Goal: Information Seeking & Learning: Learn about a topic

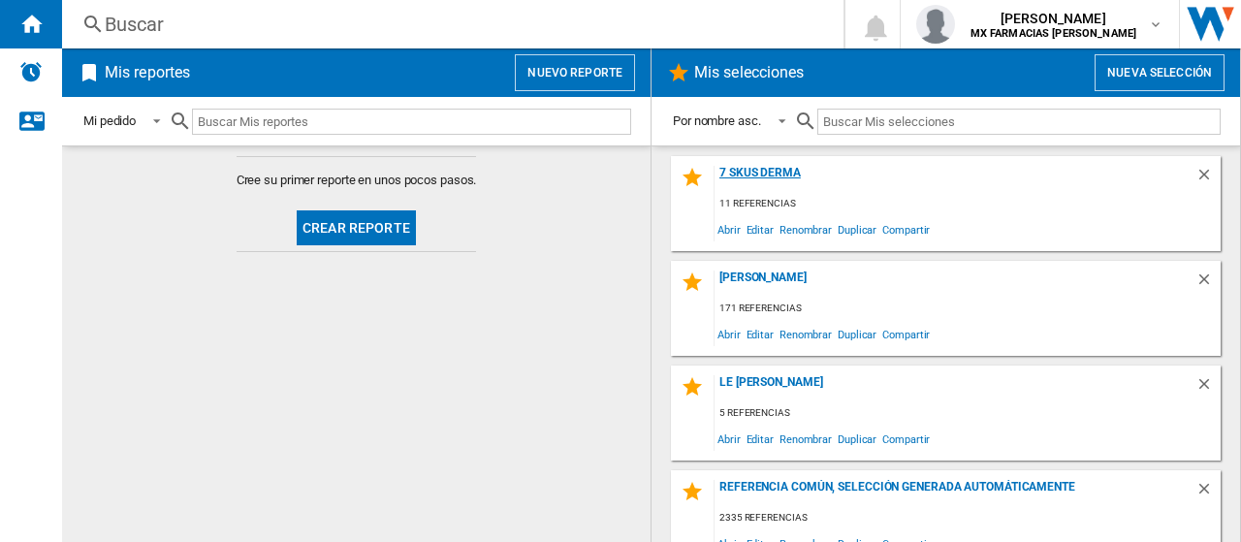
click at [744, 174] on div "7 SKUS DERMA" at bounding box center [954, 179] width 481 height 26
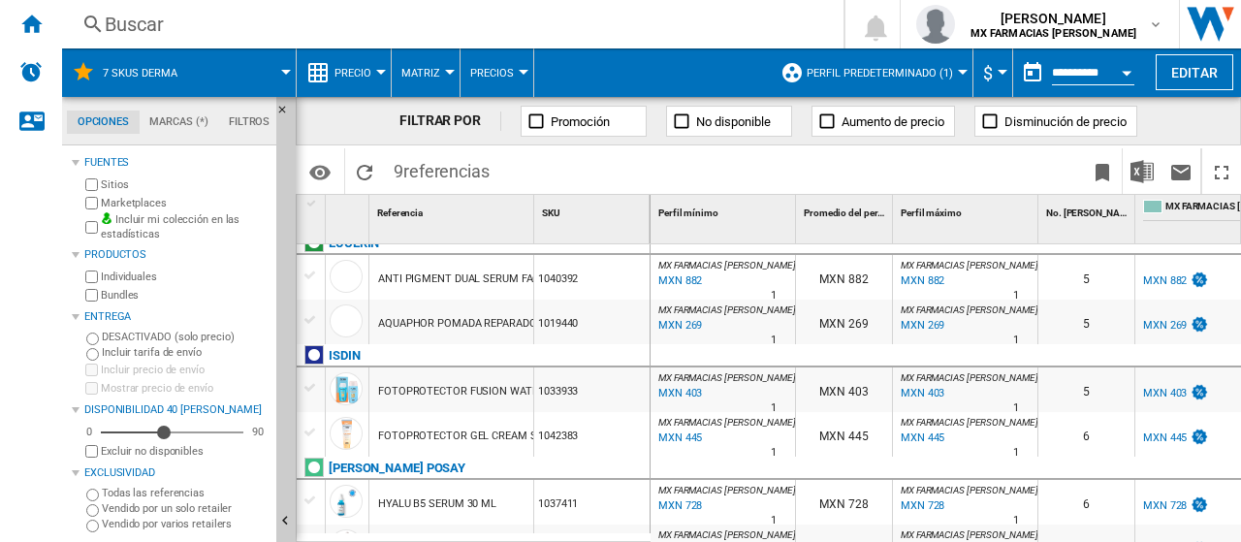
scroll to position [229, 0]
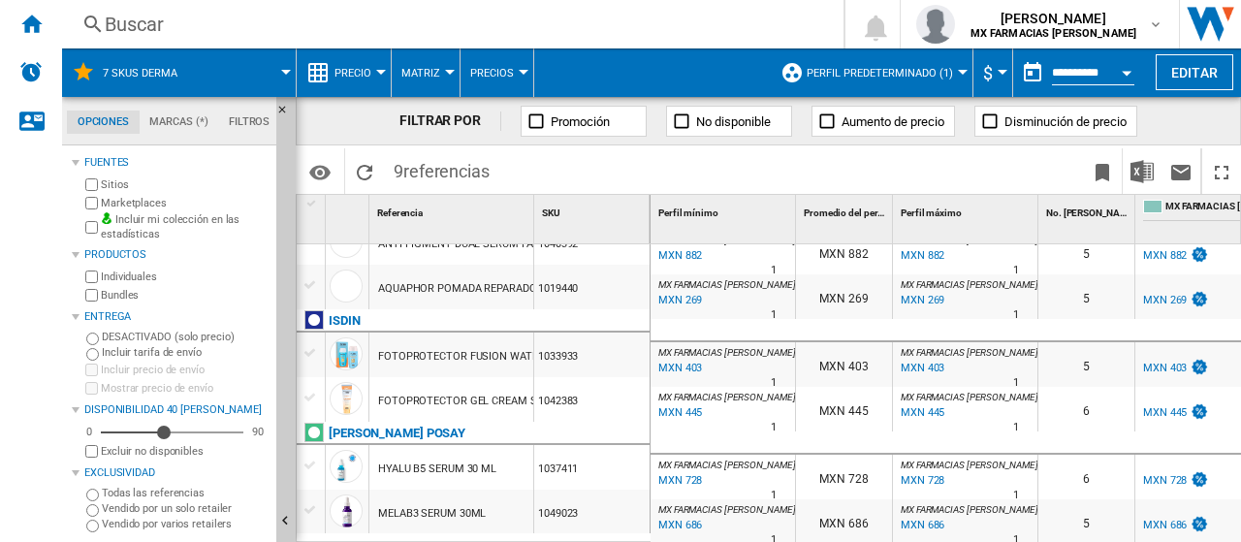
click at [861, 389] on div "0 MX FARMACIAS [PERSON_NAME] : MX FARMACIAS [PERSON_NAME] 0.0 % MXN 204 % N/A 1…" at bounding box center [965, 274] width 630 height 498
click at [861, 206] on div "MXN 294" at bounding box center [844, 184] width 96 height 45
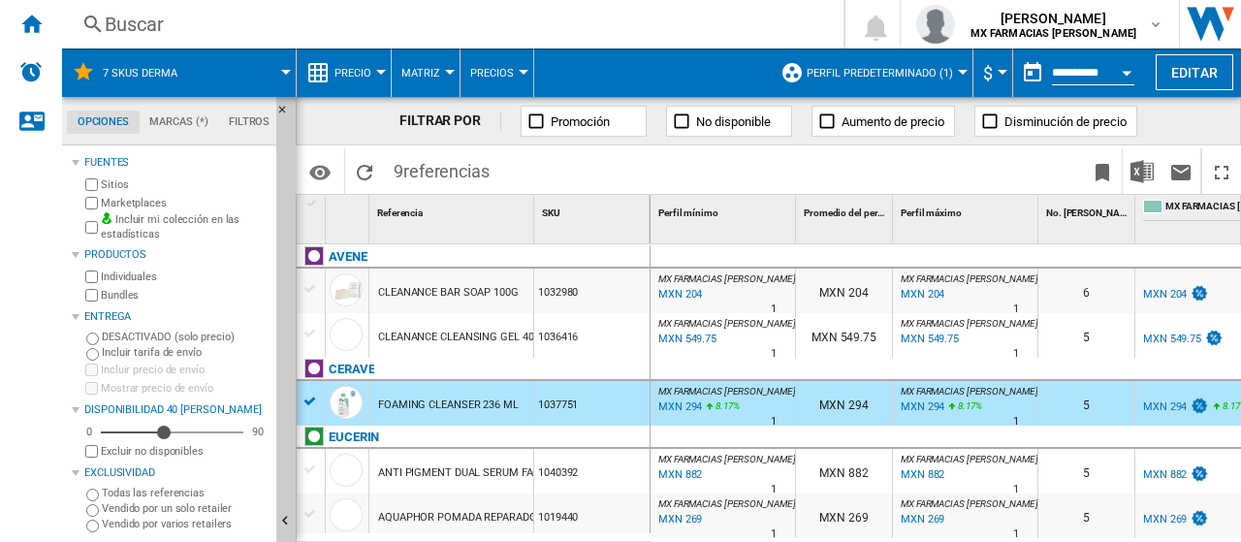
click at [695, 170] on span at bounding box center [645, 171] width 292 height 46
click at [308, 396] on div "CERAVE" at bounding box center [477, 380] width 354 height 45
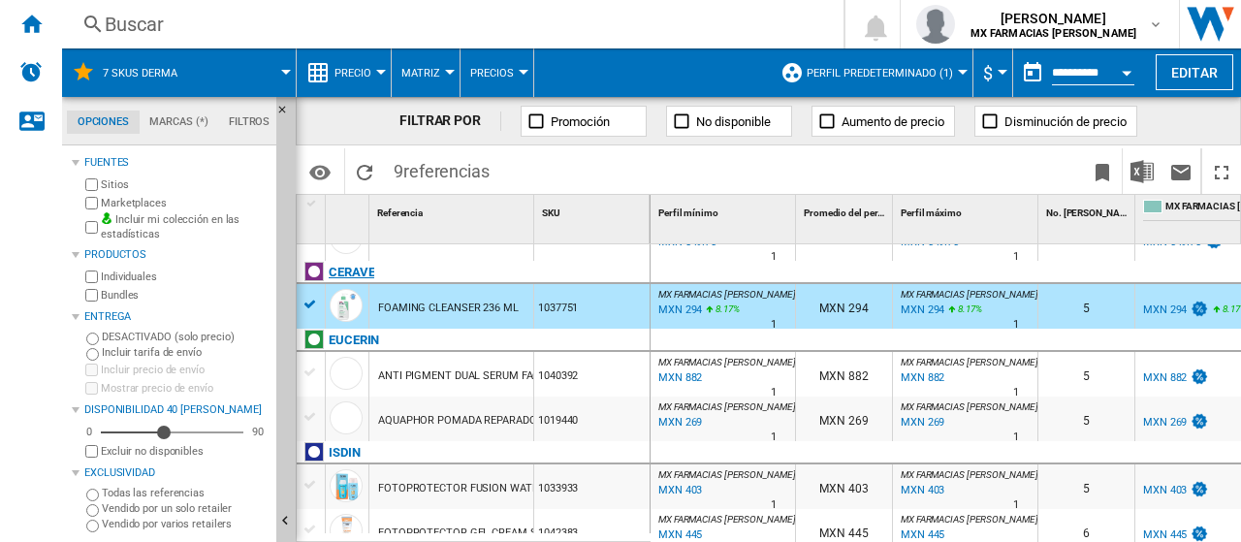
click at [306, 301] on div "CERAVE" at bounding box center [477, 283] width 354 height 45
click at [634, 313] on div "1037751" at bounding box center [591, 306] width 115 height 45
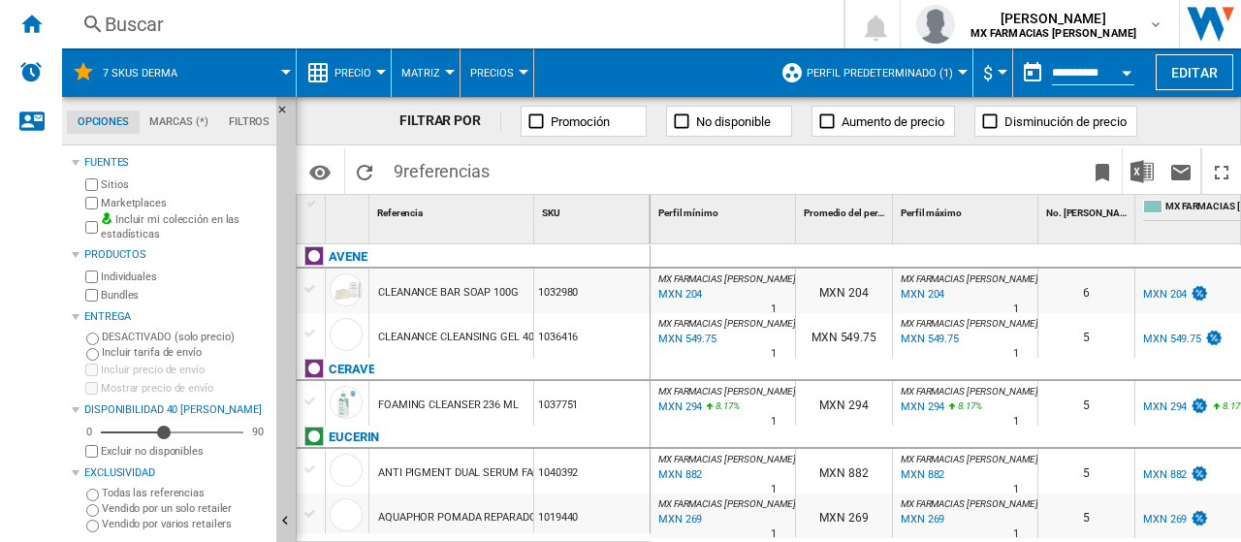
scroll to position [0, 0]
